Goal: Task Accomplishment & Management: Manage account settings

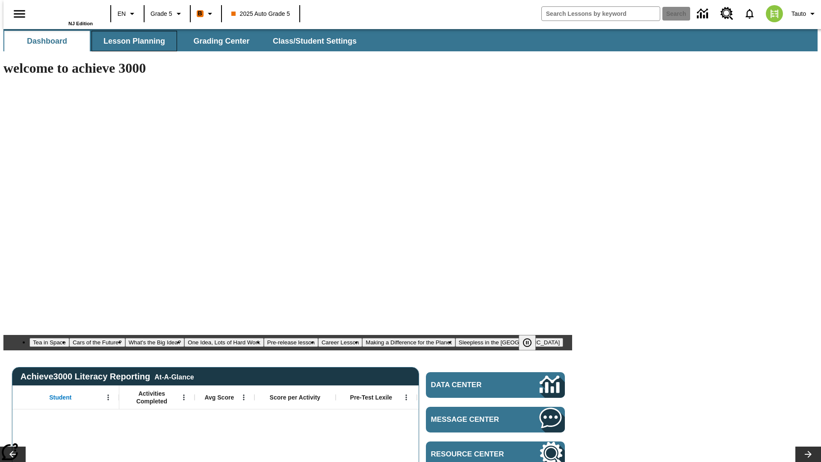
click at [131, 41] on span "Lesson Planning" at bounding box center [134, 41] width 62 height 10
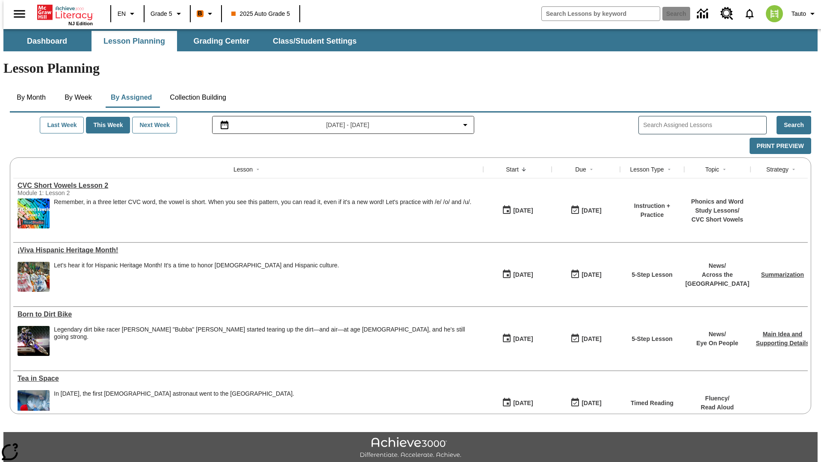
click at [197, 87] on button "Collection Building" at bounding box center [198, 97] width 70 height 21
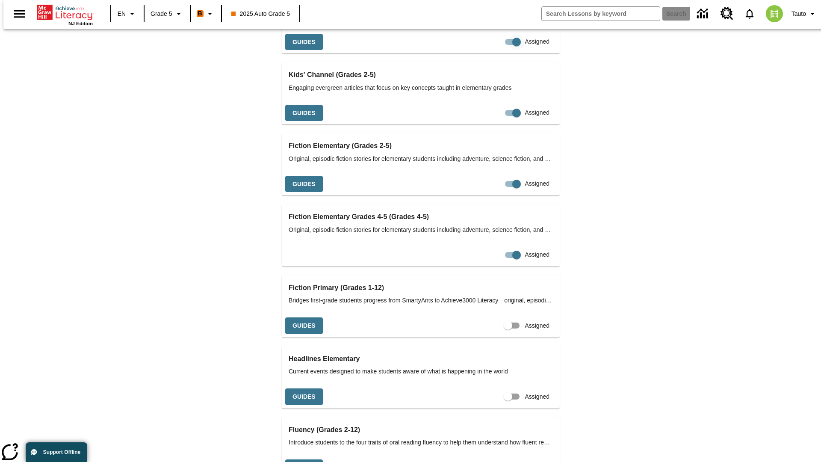
click at [492, 50] on input "Assigned" at bounding box center [516, 42] width 49 height 16
checkbox input "false"
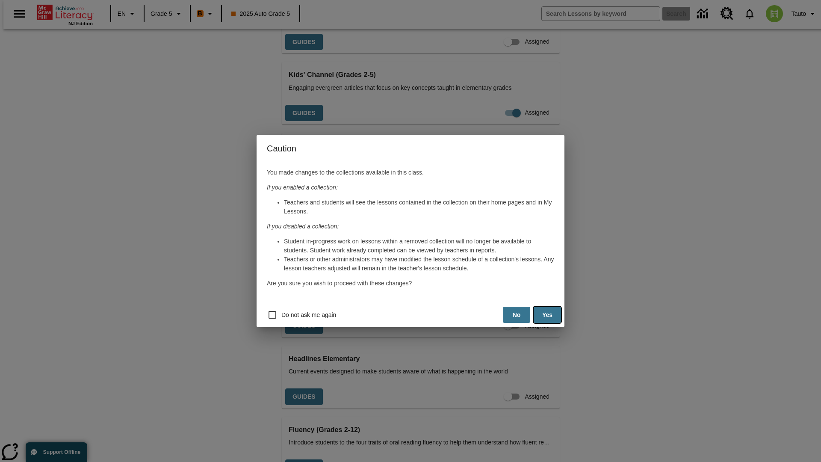
click at [547, 315] on button "Yes" at bounding box center [547, 315] width 27 height 17
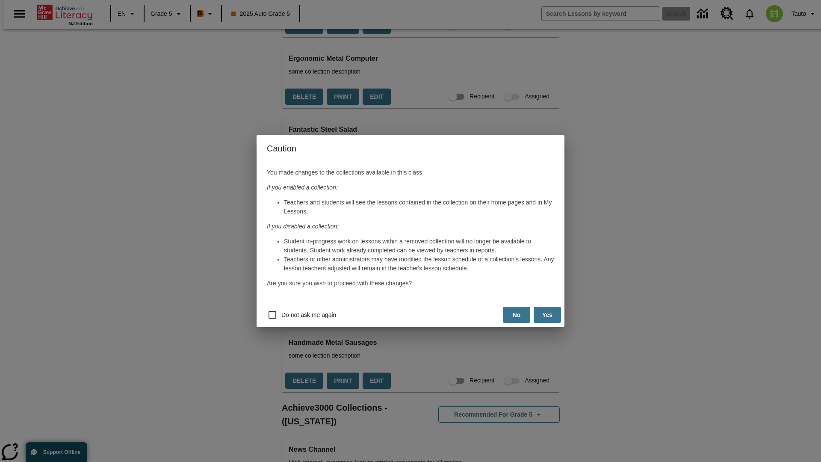
scroll to position [0, 8]
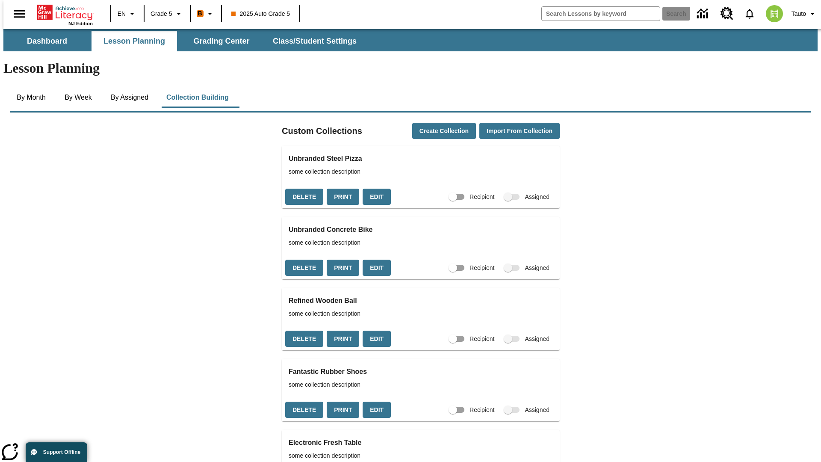
scroll to position [952, 0]
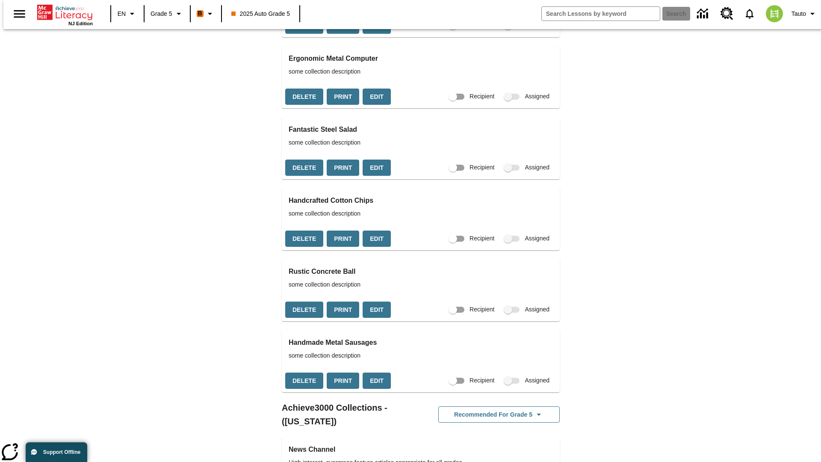
checkbox input "true"
